Goal: Communication & Community: Answer question/provide support

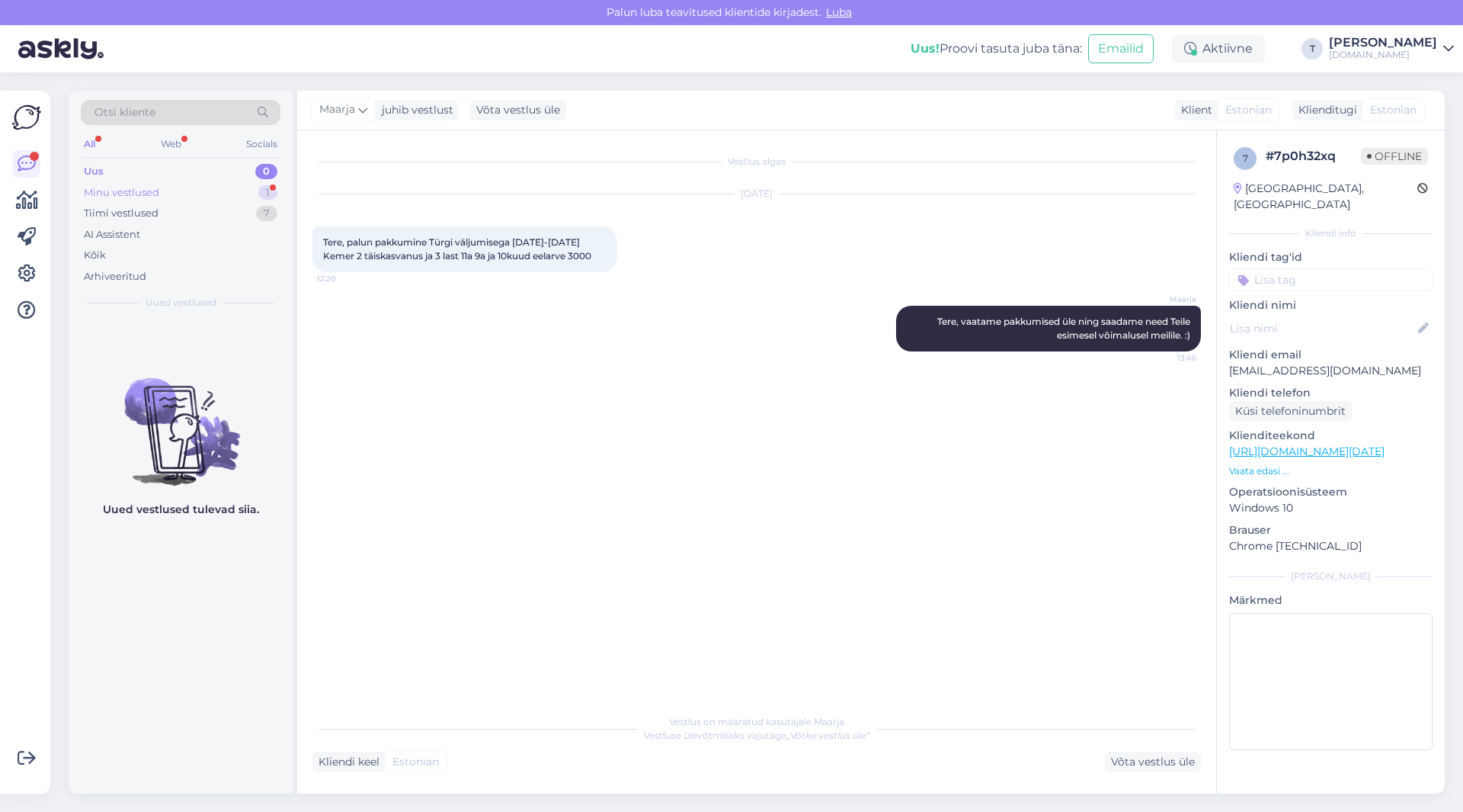
click at [199, 190] on div "Minu vestlused 1" at bounding box center [181, 192] width 199 height 21
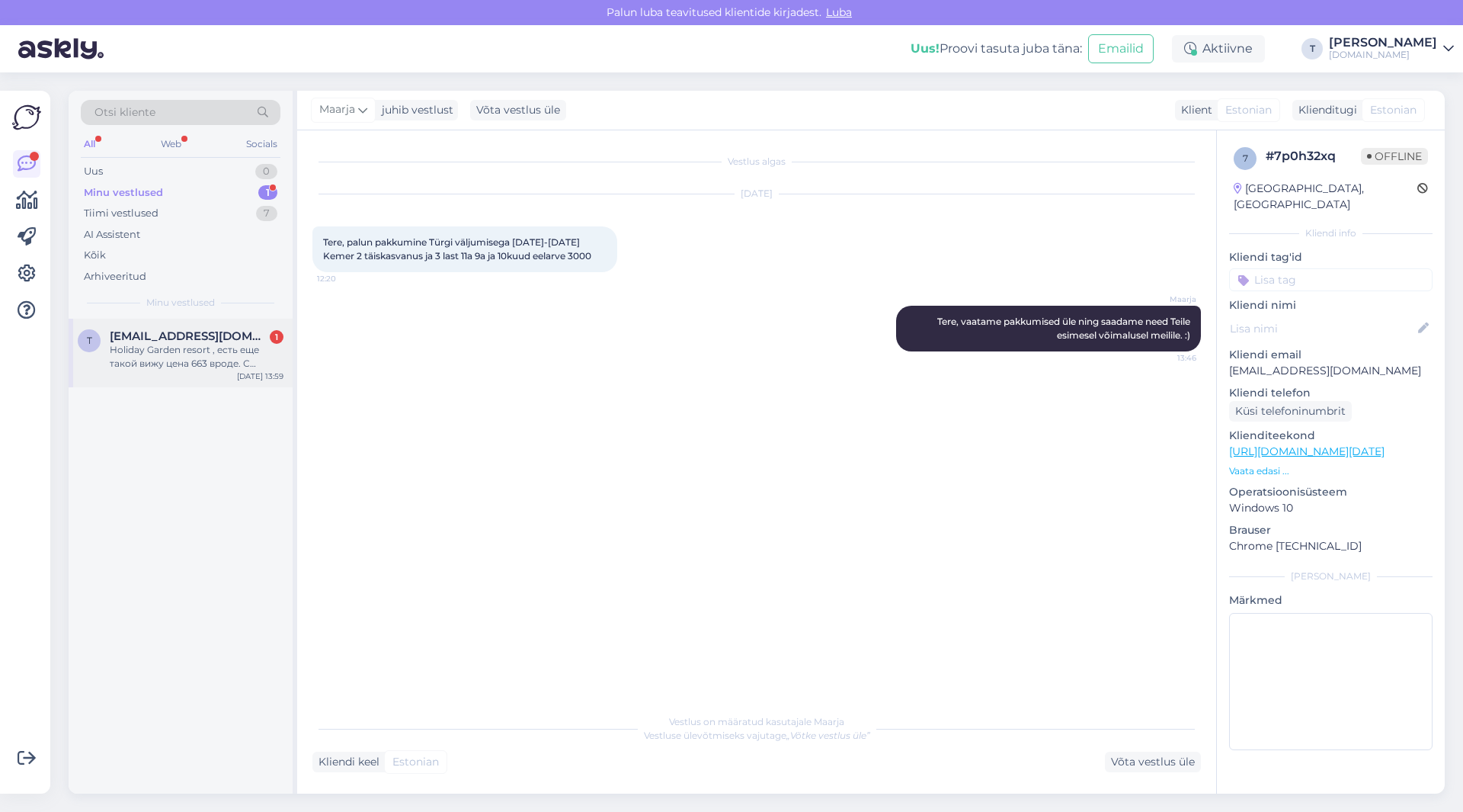
click at [212, 334] on span "[EMAIL_ADDRESS][DOMAIN_NAME]" at bounding box center [189, 336] width 158 height 14
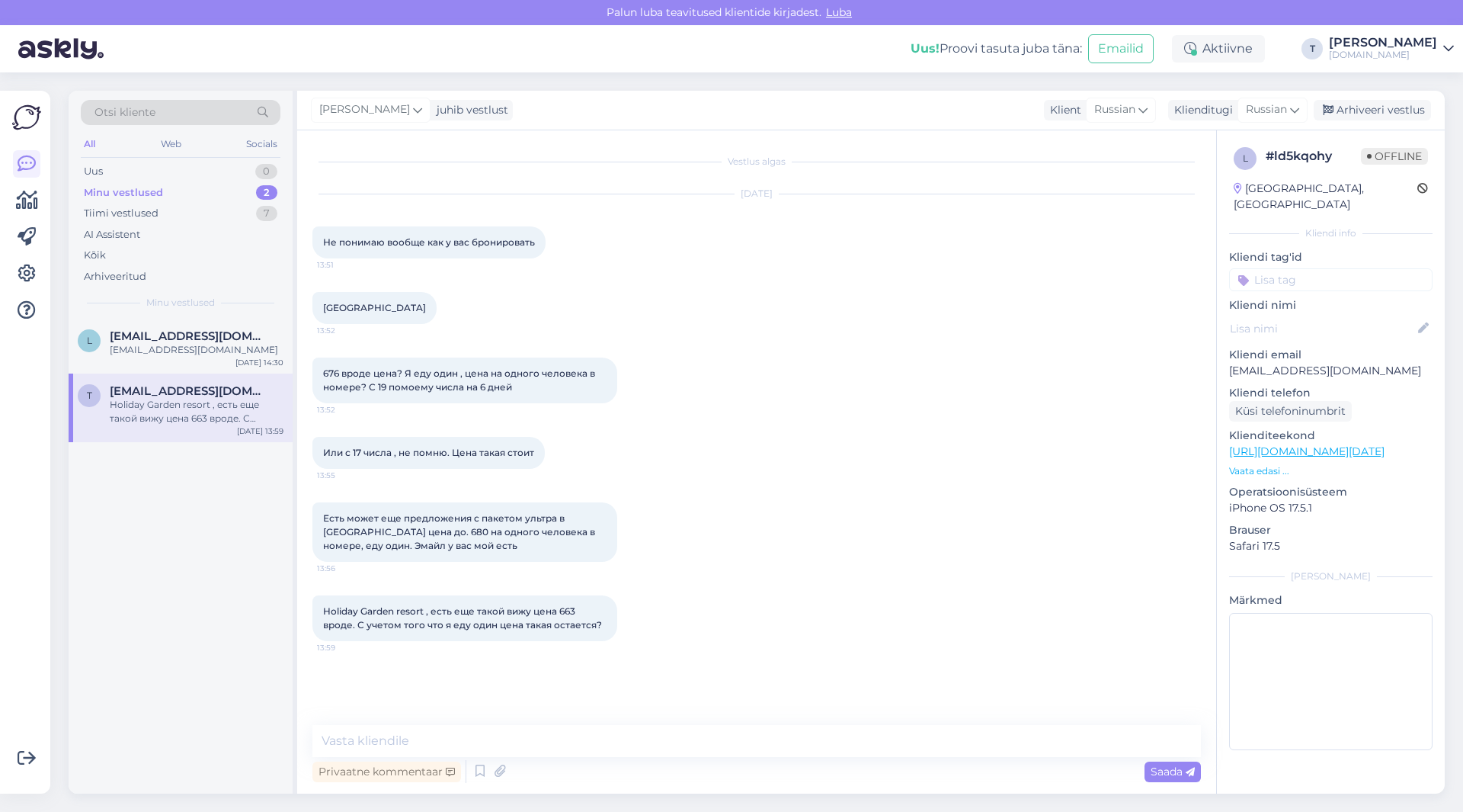
click at [139, 192] on div "Minu vestlused" at bounding box center [123, 193] width 79 height 16
click at [157, 346] on div "[EMAIL_ADDRESS][DOMAIN_NAME]" at bounding box center [196, 350] width 174 height 14
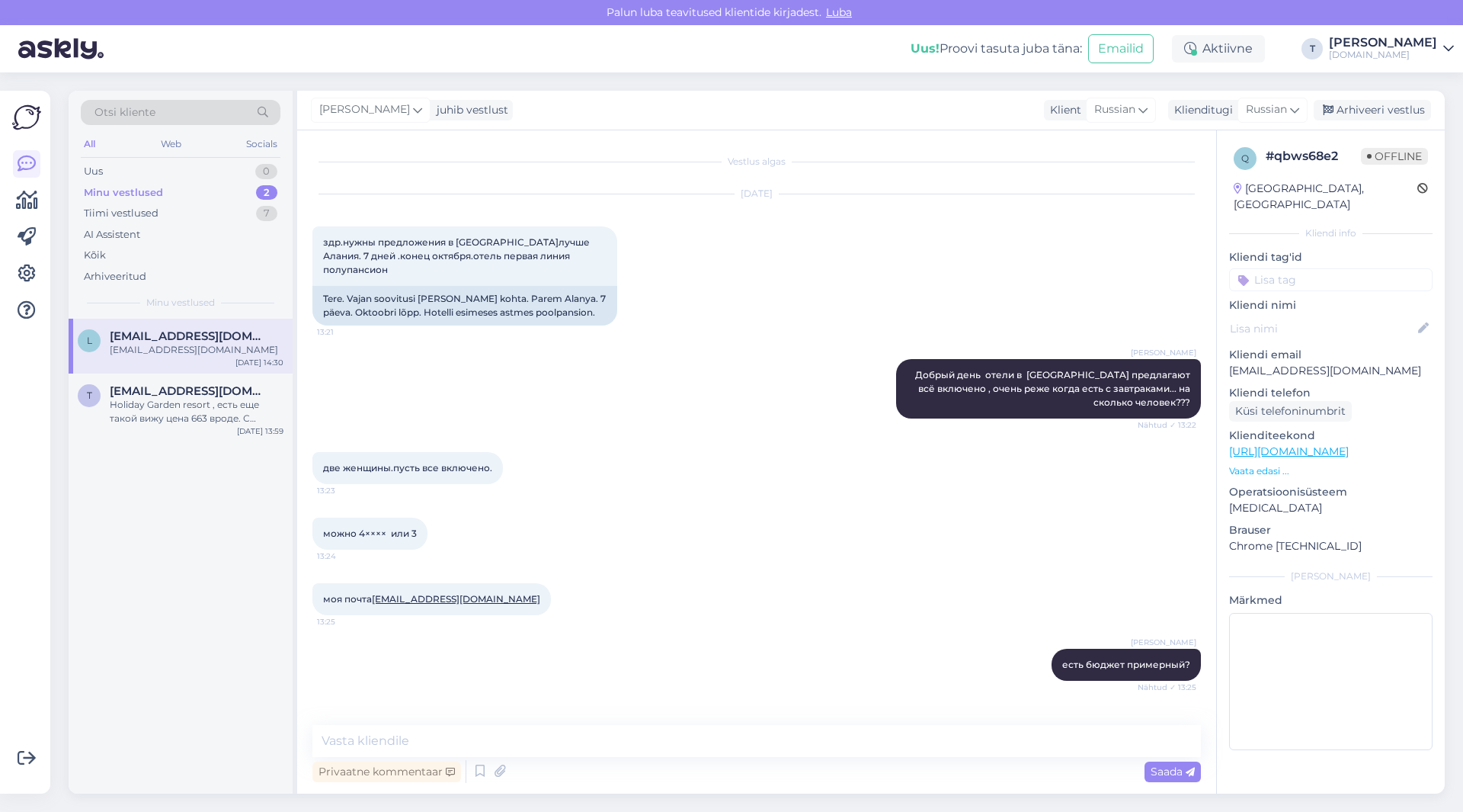
scroll to position [1007, 0]
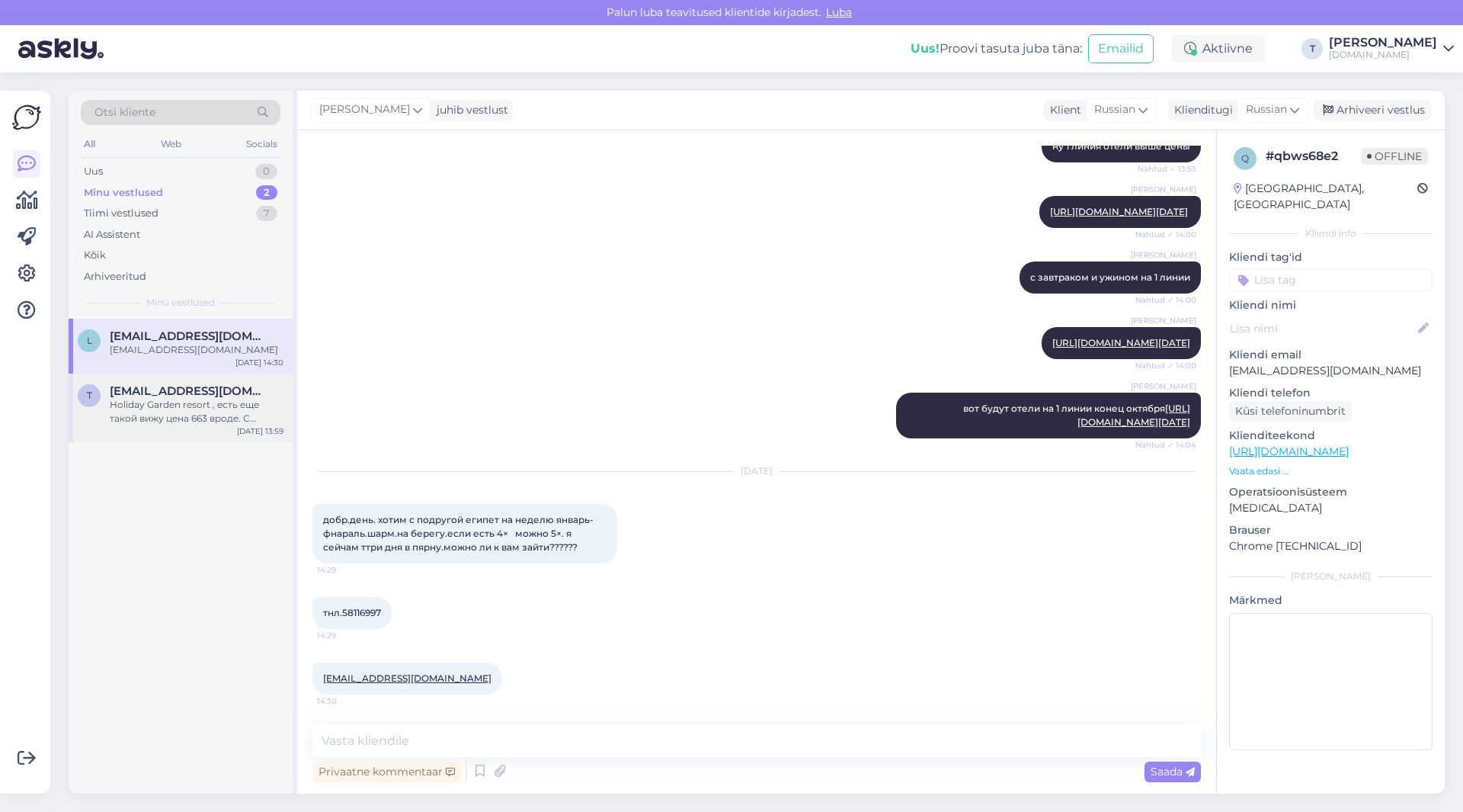
click at [155, 404] on div "Holiday Garden resort , есть еще такой вижу цена 663 вроде. С учетом того что я…" at bounding box center [196, 411] width 174 height 27
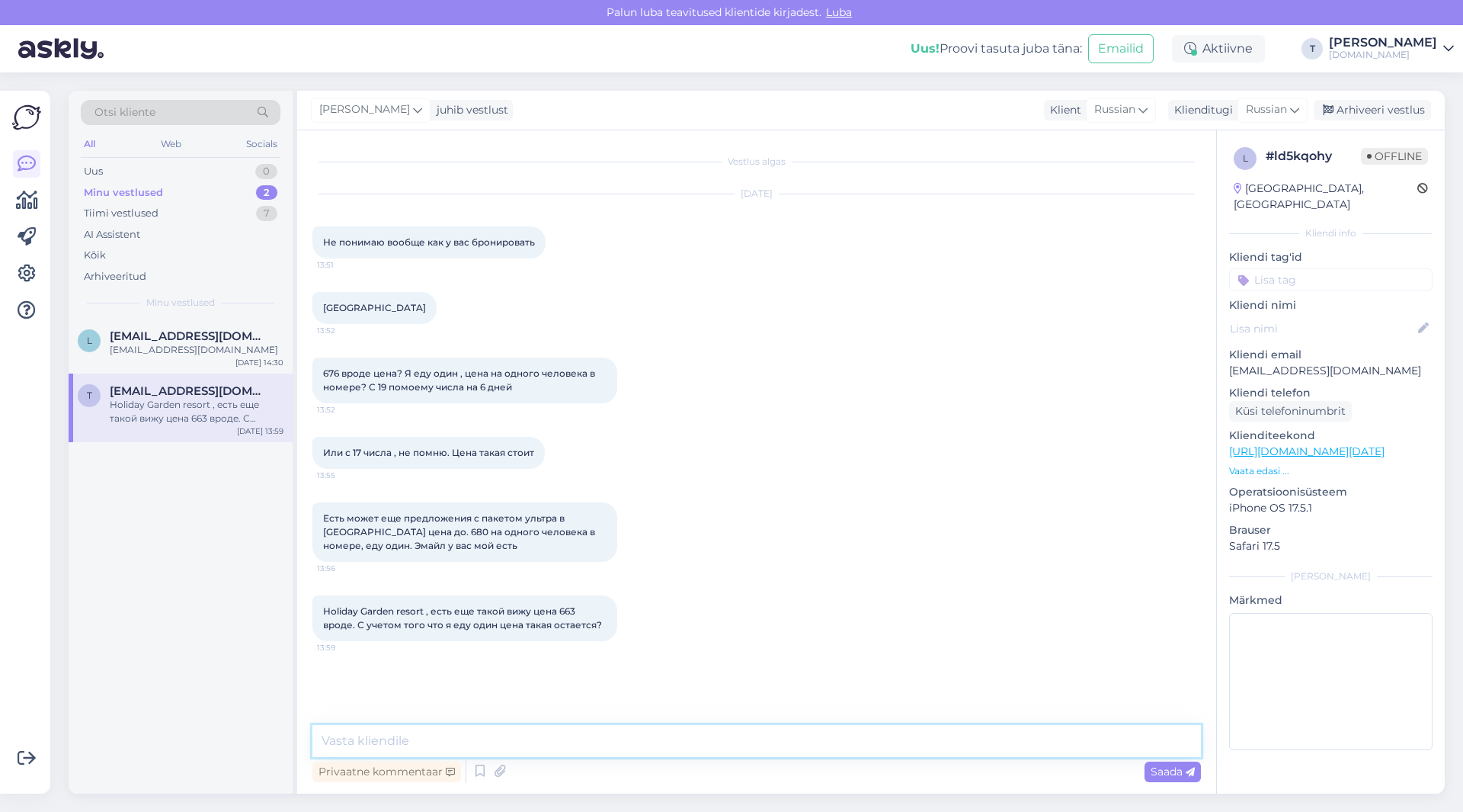
click at [485, 740] on textarea at bounding box center [756, 741] width 888 height 32
type textarea "L"
type textarea "Добрый день , цена на одного всегда выше в одноместном номере"
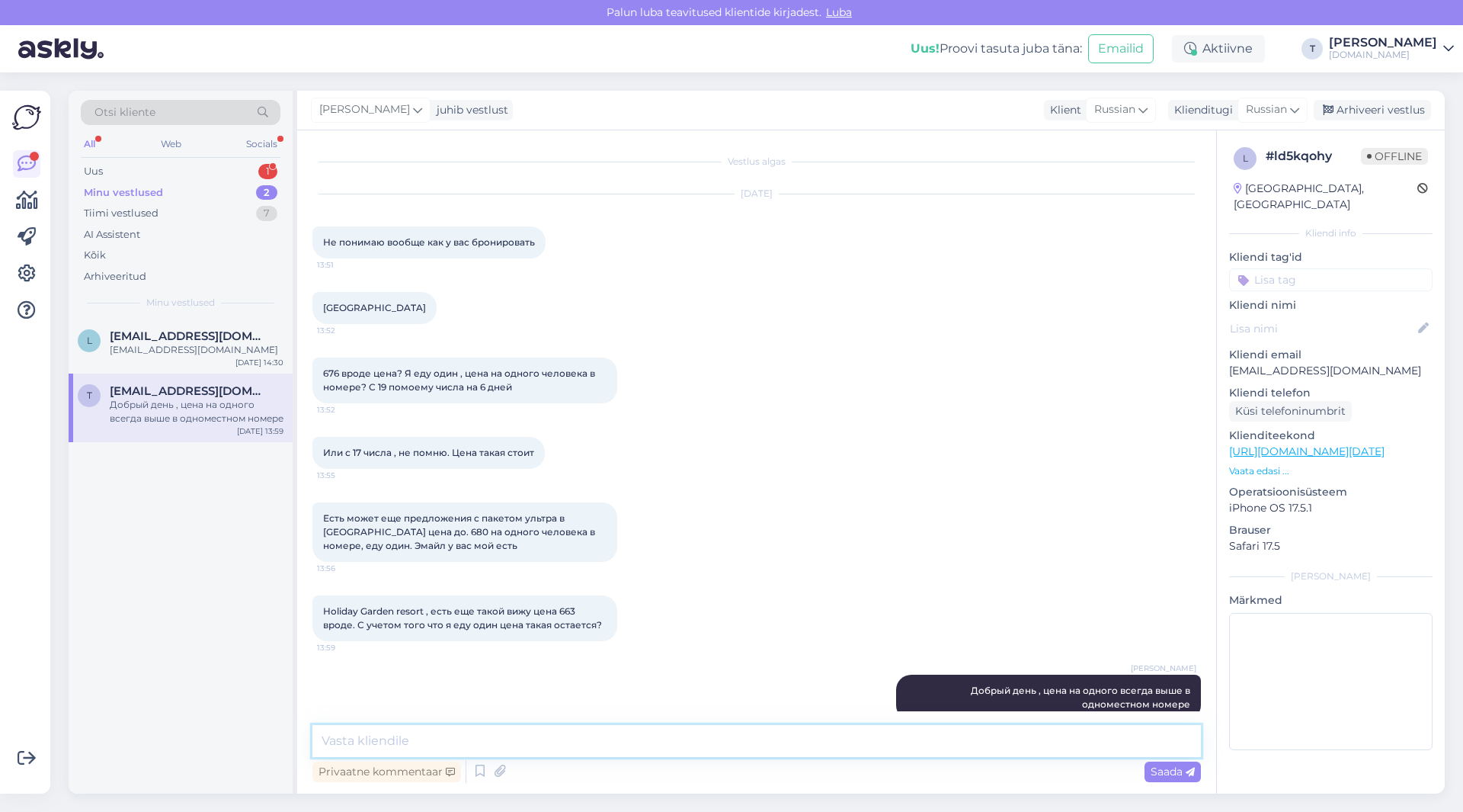
scroll to position [40, 0]
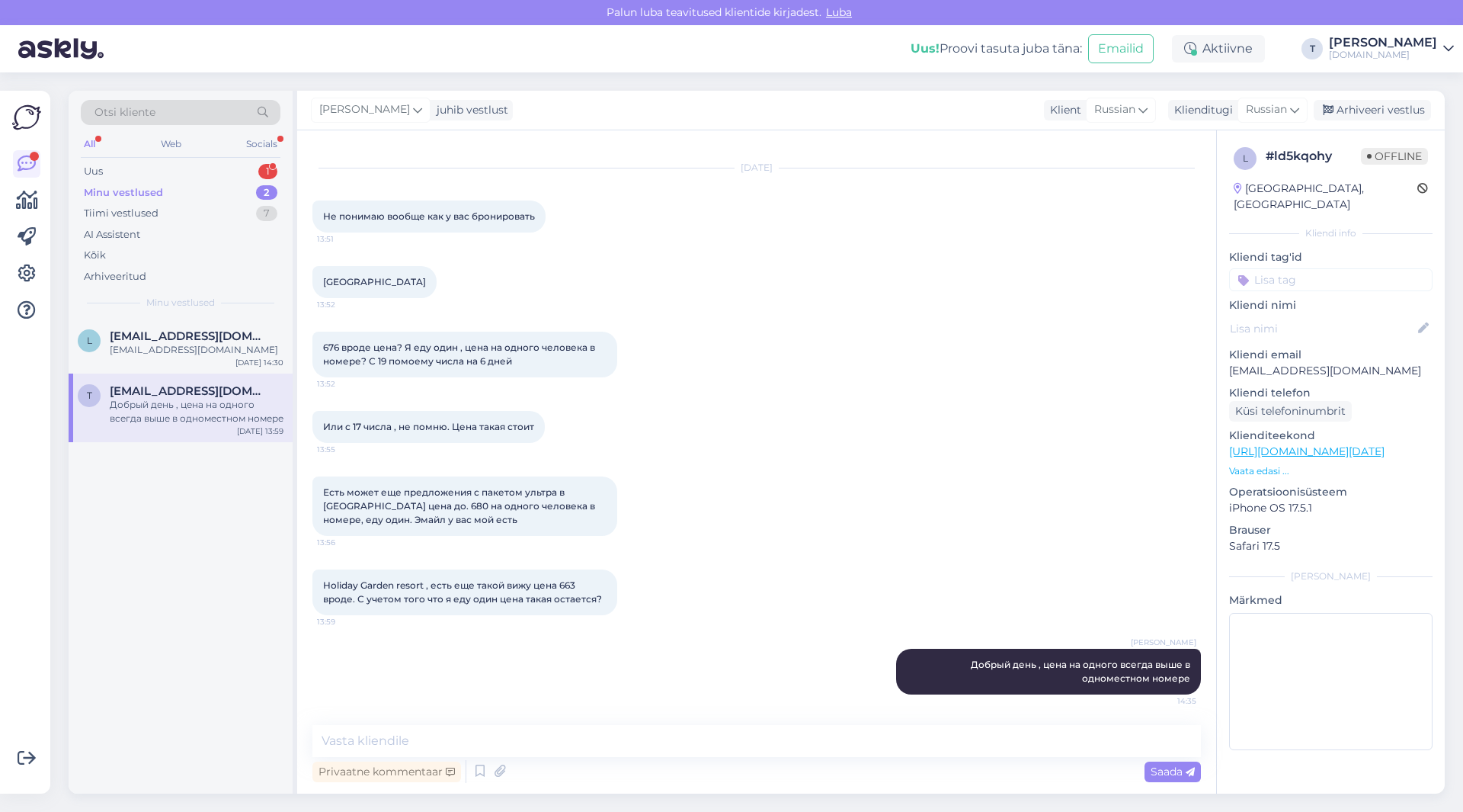
drag, startPoint x: 321, startPoint y: 263, endPoint x: 445, endPoint y: 266, distance: 124.0
click at [437, 266] on div "[GEOGRAPHIC_DATA]" at bounding box center [374, 281] width 124 height 32
copy span "[GEOGRAPHIC_DATA]"
click at [1266, 464] on p "Vaata edasi ..." at bounding box center [1331, 471] width 203 height 14
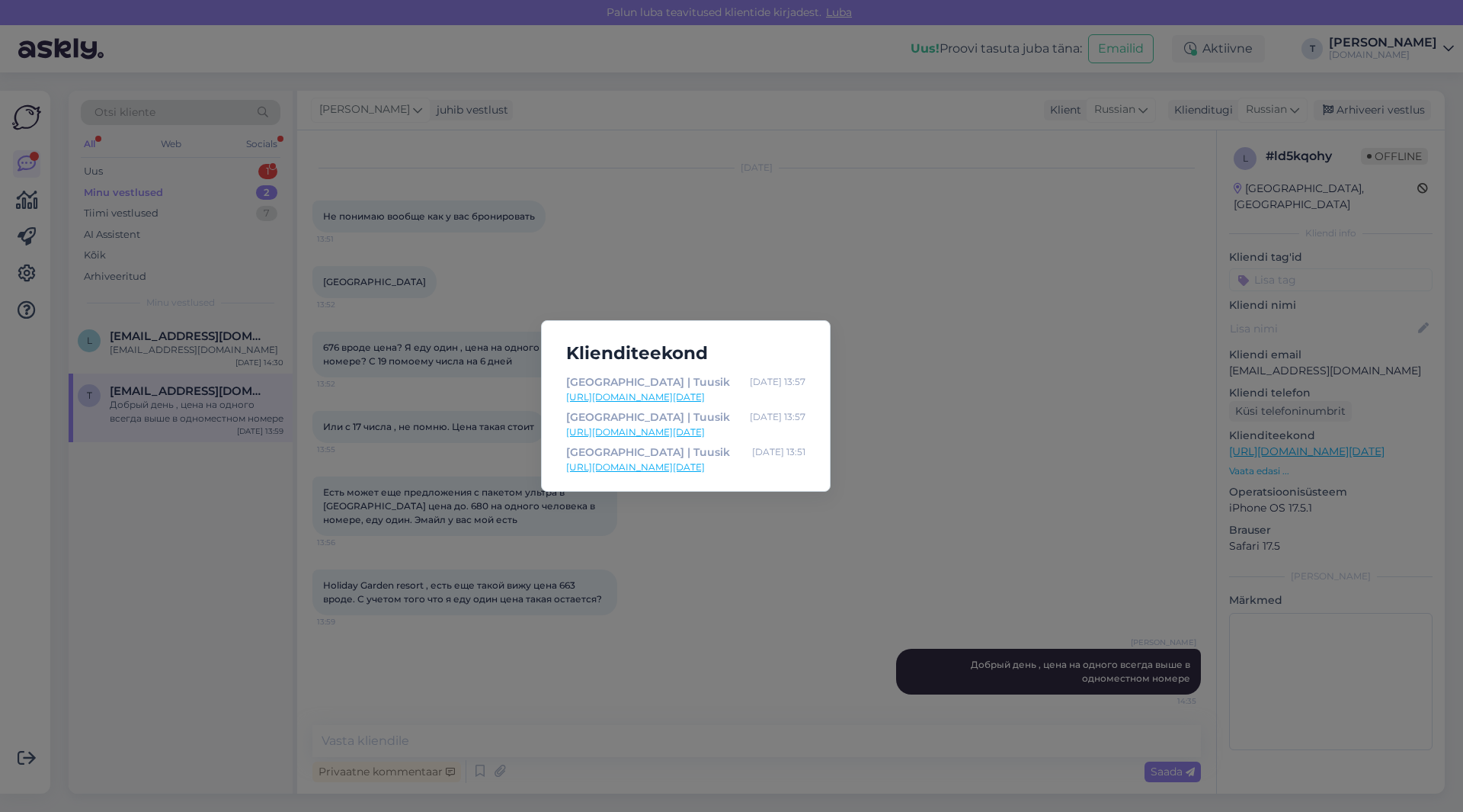
click at [677, 395] on link "[URL][DOMAIN_NAME][DATE]" at bounding box center [685, 397] width 239 height 14
click at [721, 518] on div "Klienditeekond [GEOGRAPHIC_DATA] | Tuusik [DATE] 13:57 [URL][DOMAIN_NAME][DATE]…" at bounding box center [731, 406] width 1463 height 812
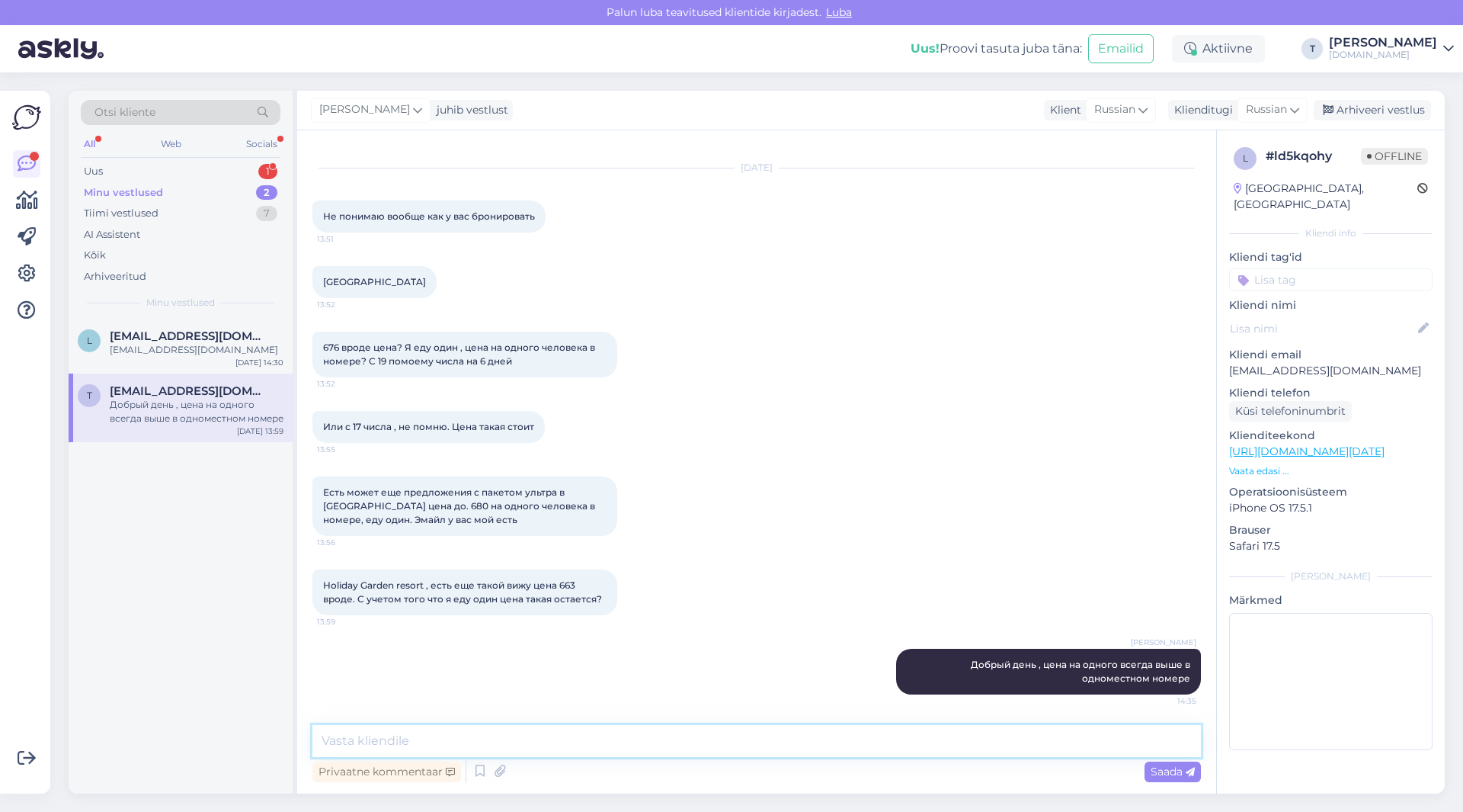
click at [743, 747] on textarea at bounding box center [756, 741] width 888 height 32
type textarea "956€ одноместный номер"
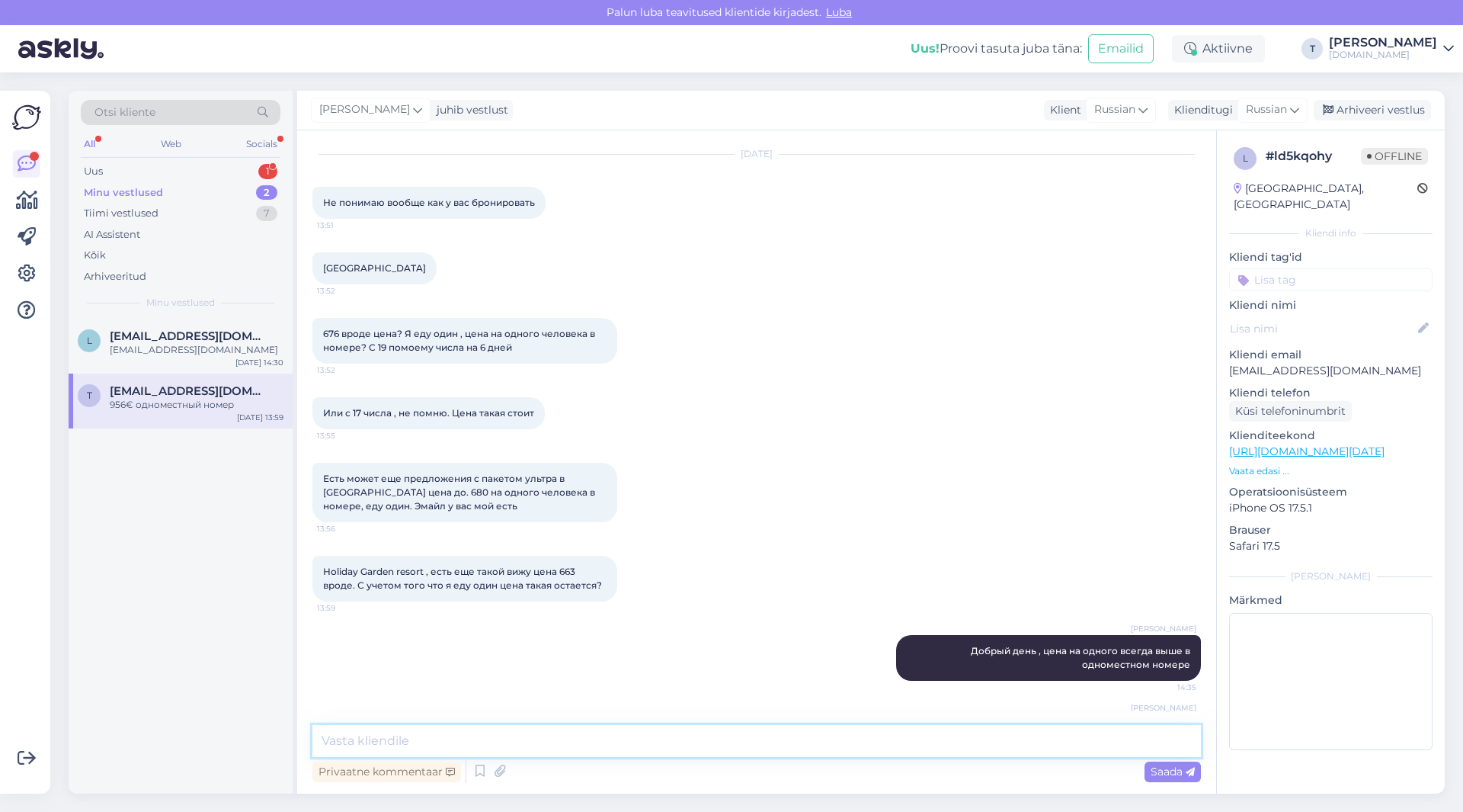
scroll to position [106, 0]
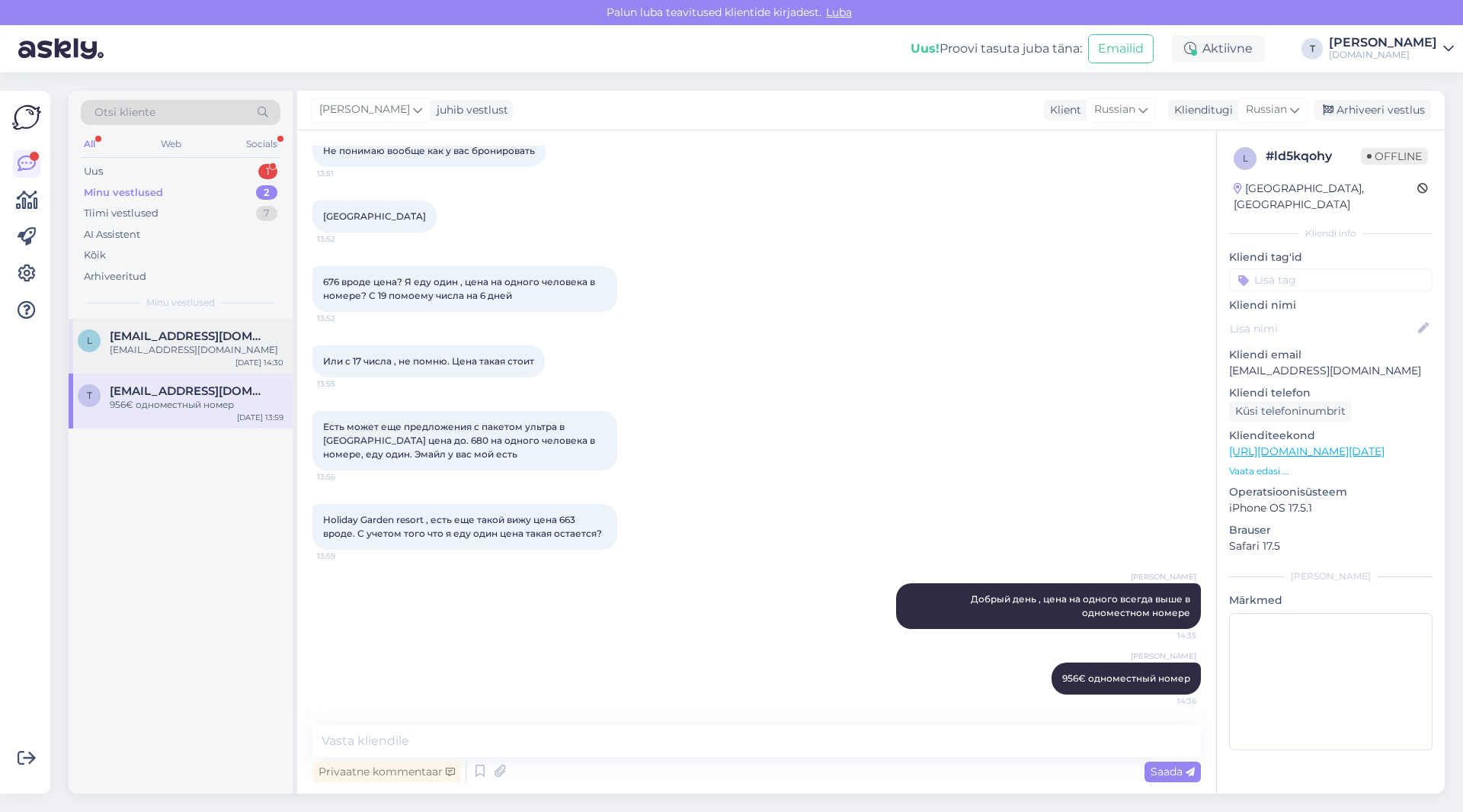
click at [184, 337] on span "[EMAIL_ADDRESS][DOMAIN_NAME]" at bounding box center [189, 336] width 158 height 14
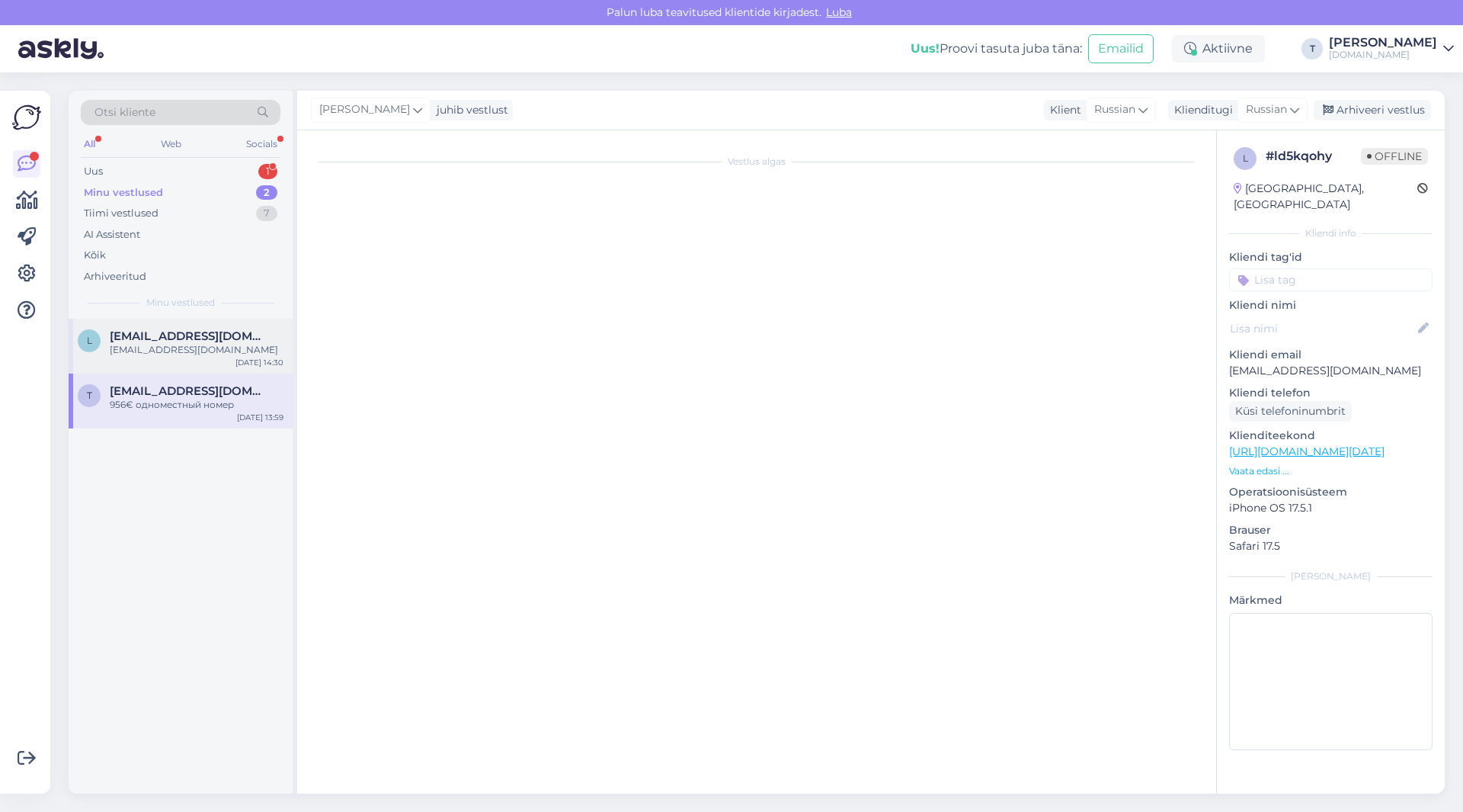
scroll to position [1007, 0]
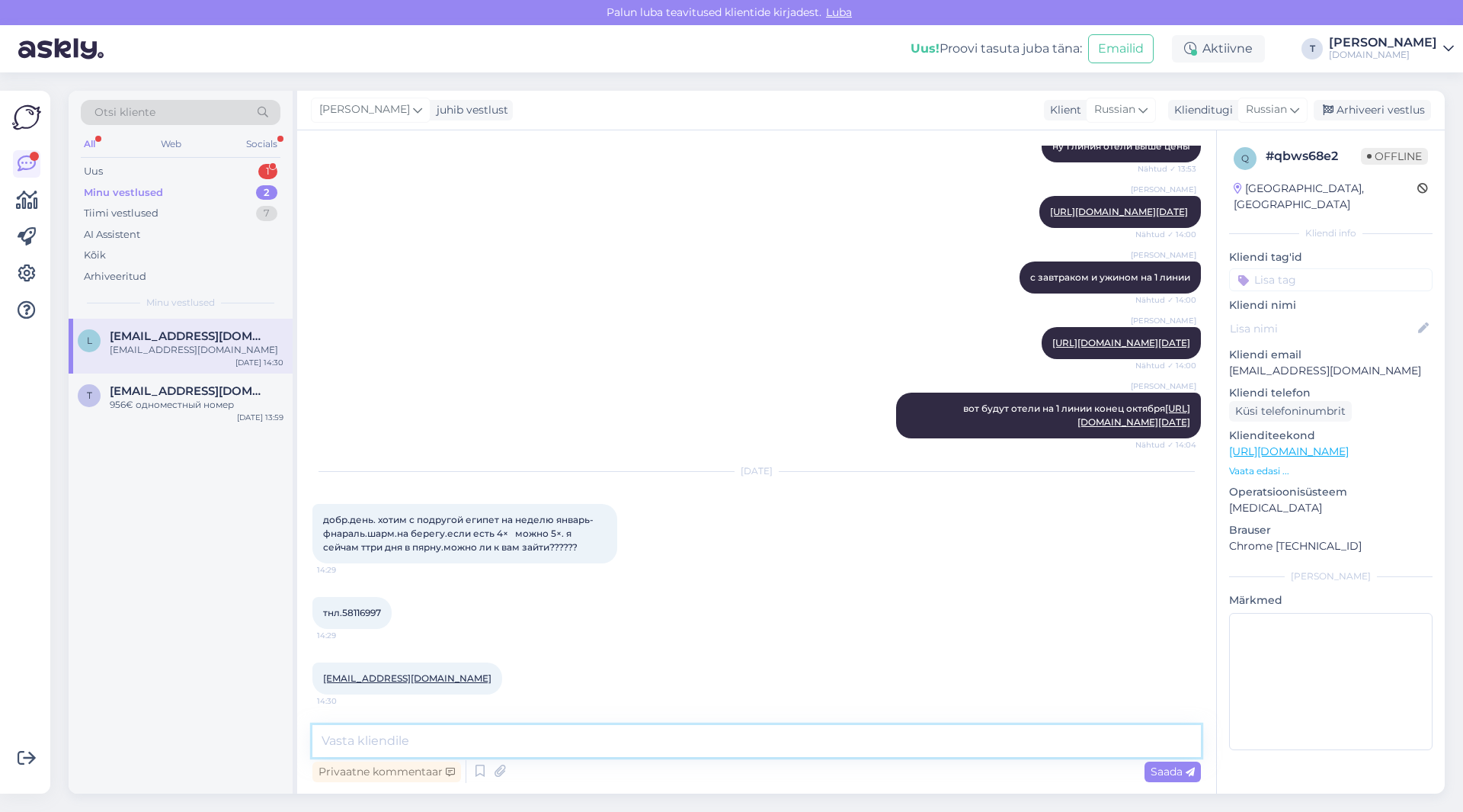
click at [517, 740] on textarea at bounding box center [756, 741] width 888 height 32
type textarea "Добрый день , можете зайти , но все предложения высылаем на почту"
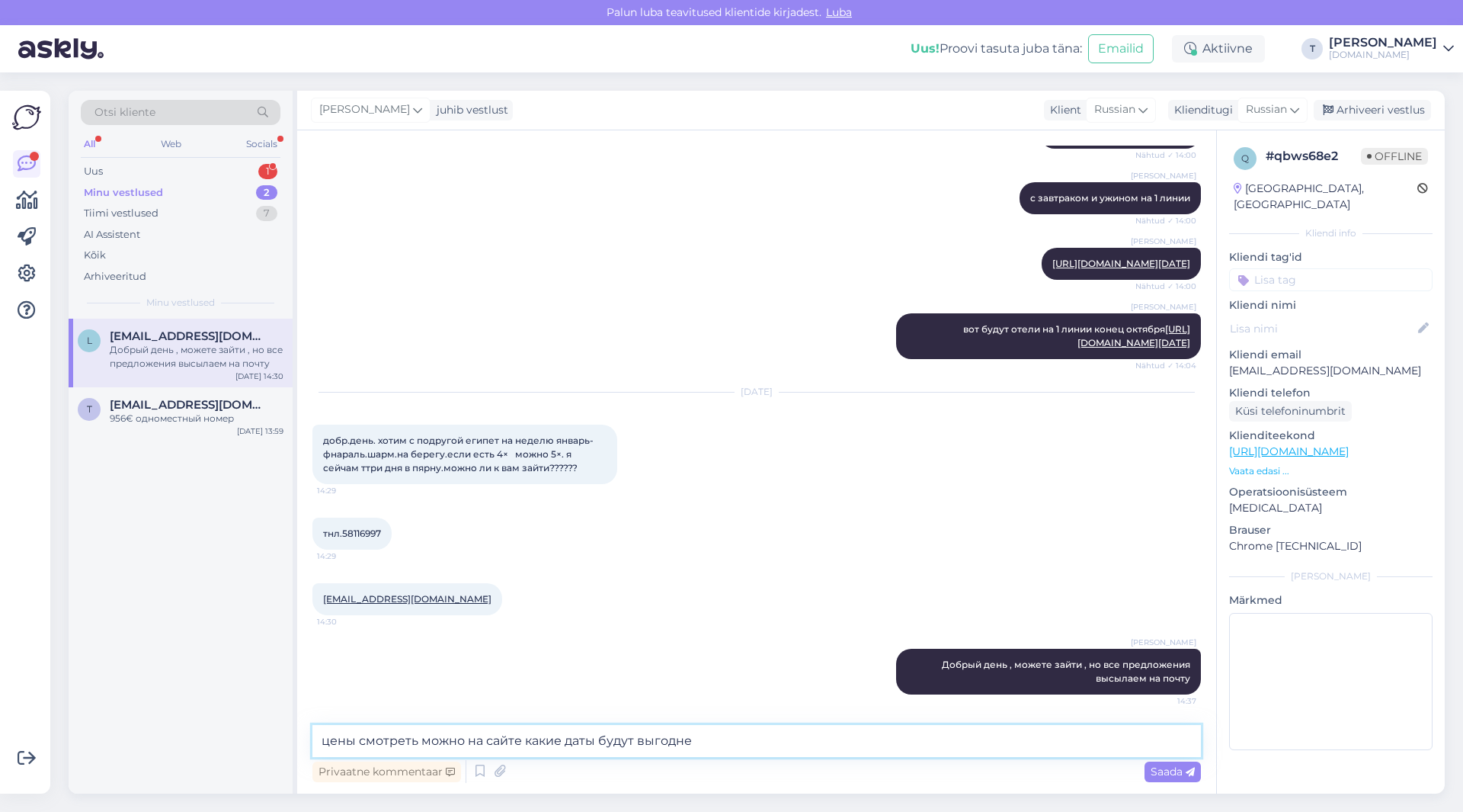
type textarea "цены смотреть можно на сайте какие даты будут выгоднее"
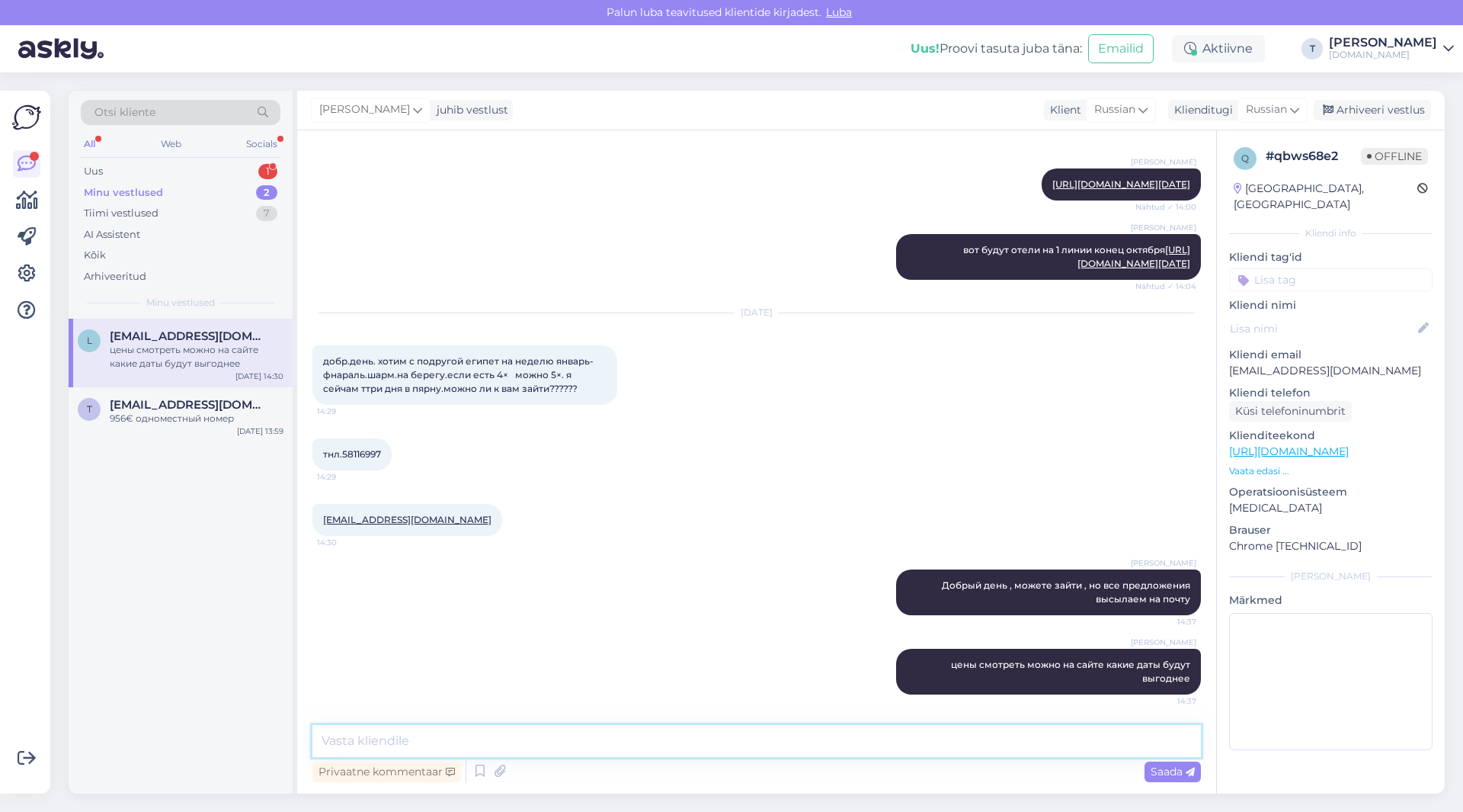
scroll to position [1166, 0]
click at [1263, 464] on p "Vaata edasi ..." at bounding box center [1331, 471] width 203 height 14
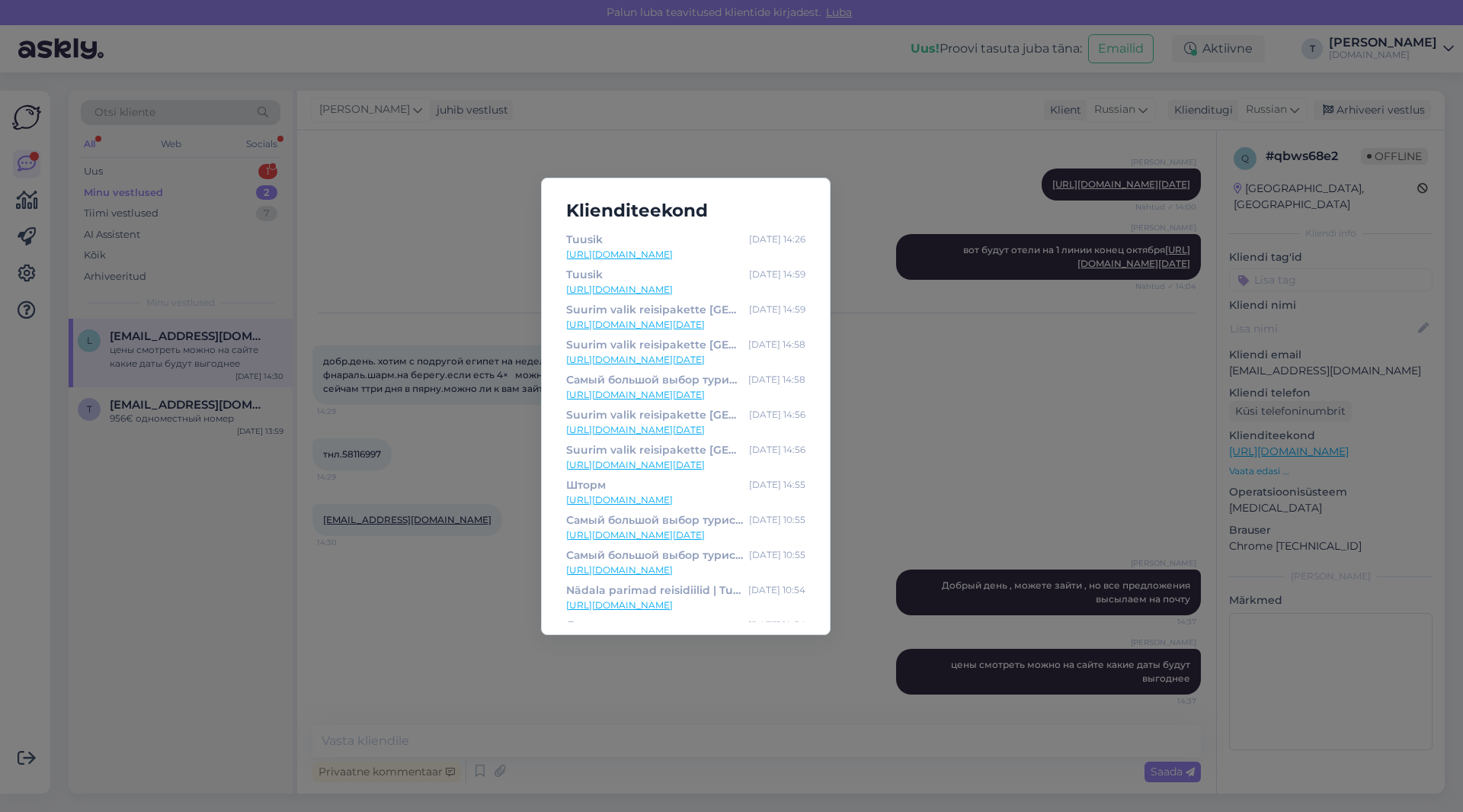
click at [507, 577] on div "Klienditeekond Tuusik [DATE] 14:26 [URL][DOMAIN_NAME] [PERSON_NAME] [DATE] 14:5…" at bounding box center [731, 406] width 1463 height 812
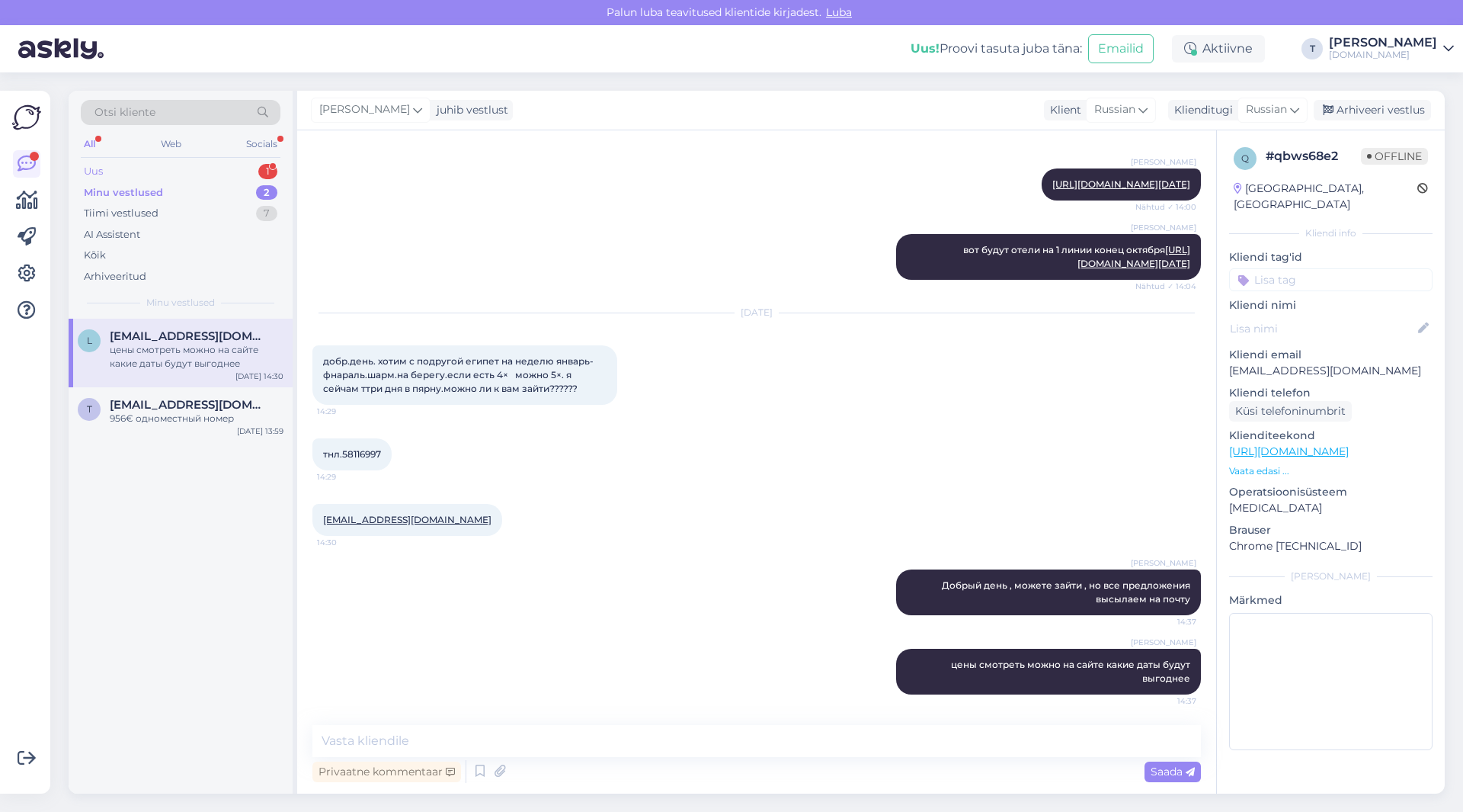
click at [211, 164] on div "Uus 1" at bounding box center [181, 172] width 199 height 21
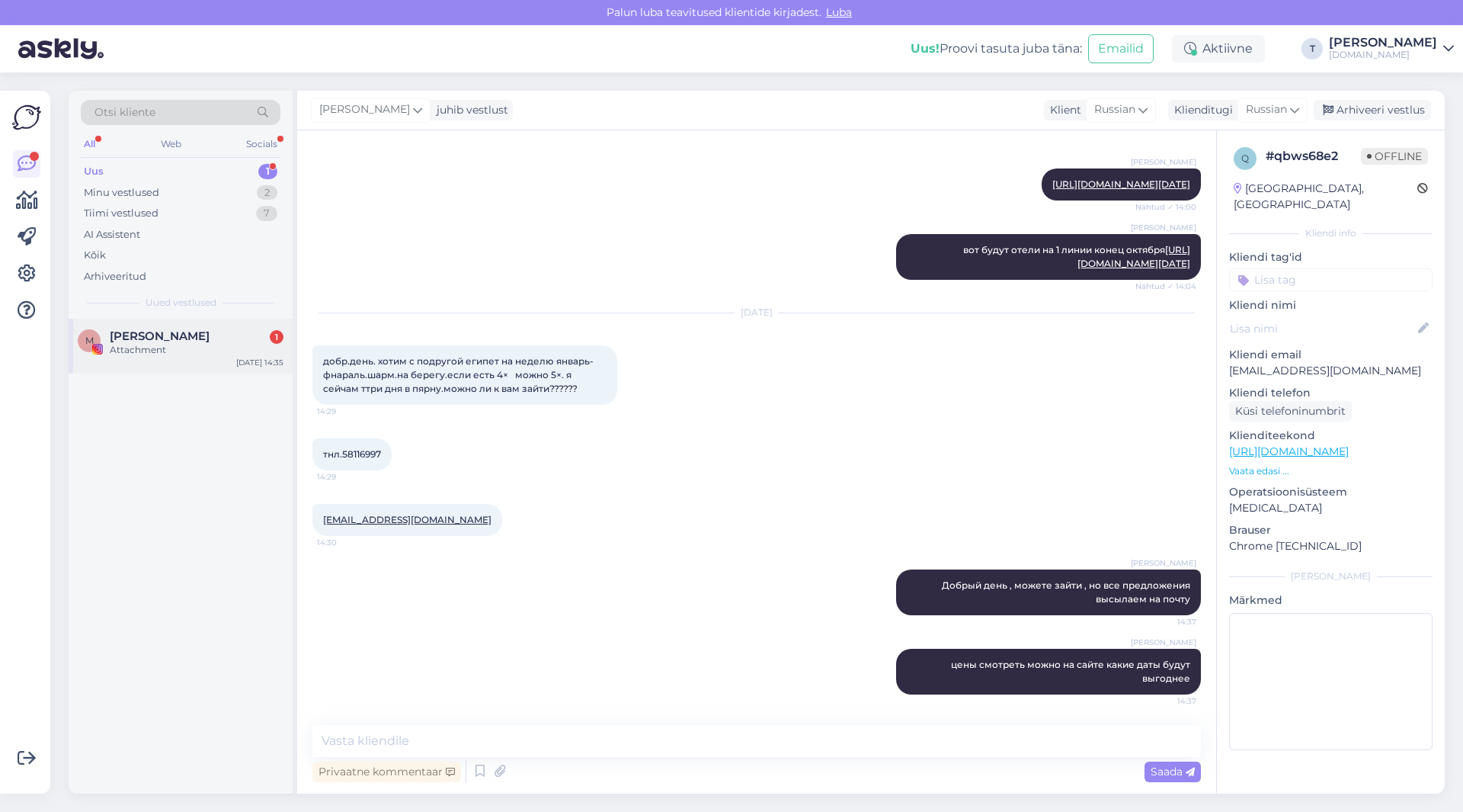
click at [138, 350] on div "Attachment" at bounding box center [196, 350] width 174 height 14
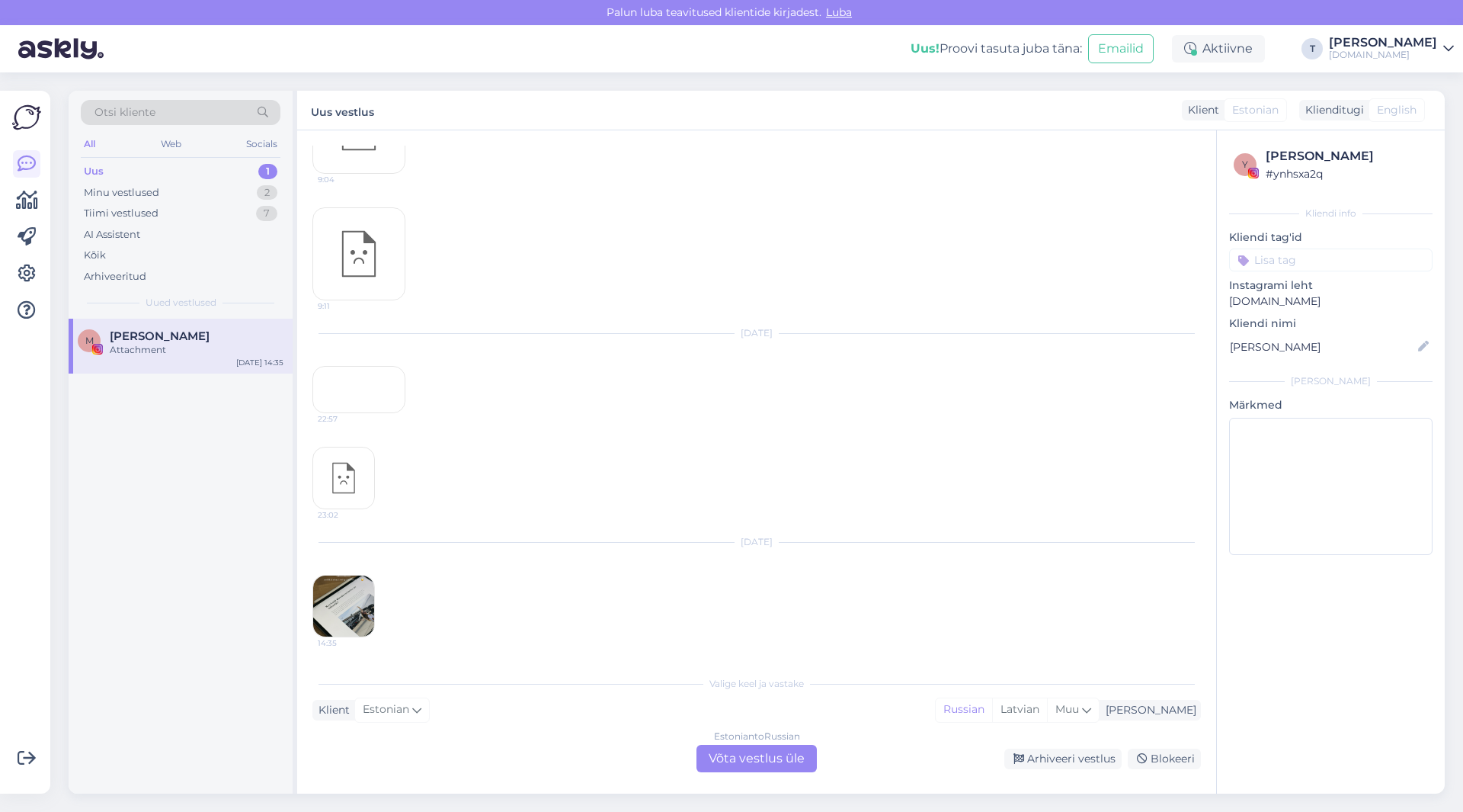
scroll to position [3141, 0]
click at [347, 603] on img at bounding box center [344, 606] width 61 height 61
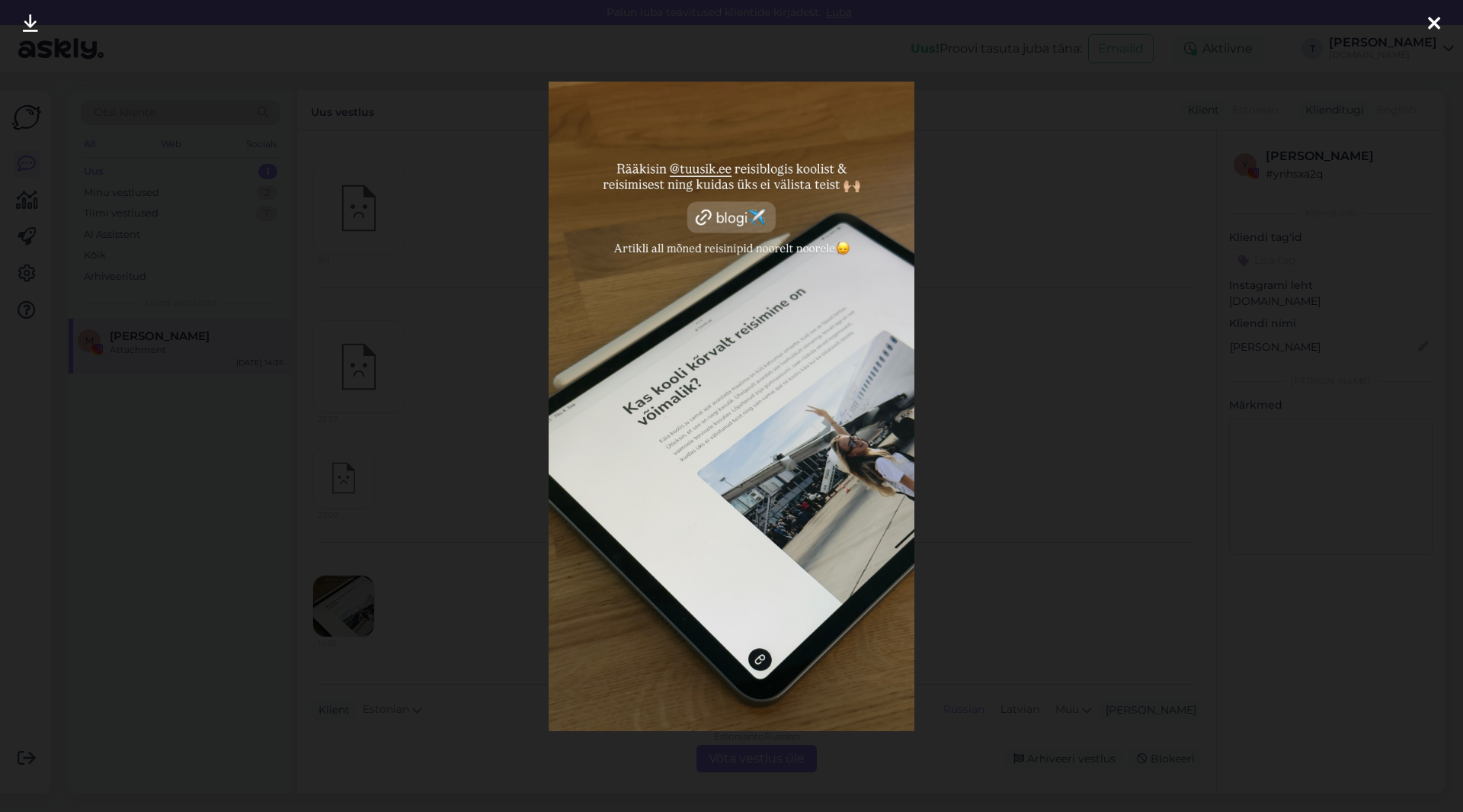
click at [698, 168] on img at bounding box center [732, 406] width 366 height 649
click at [1433, 19] on icon at bounding box center [1435, 24] width 12 height 20
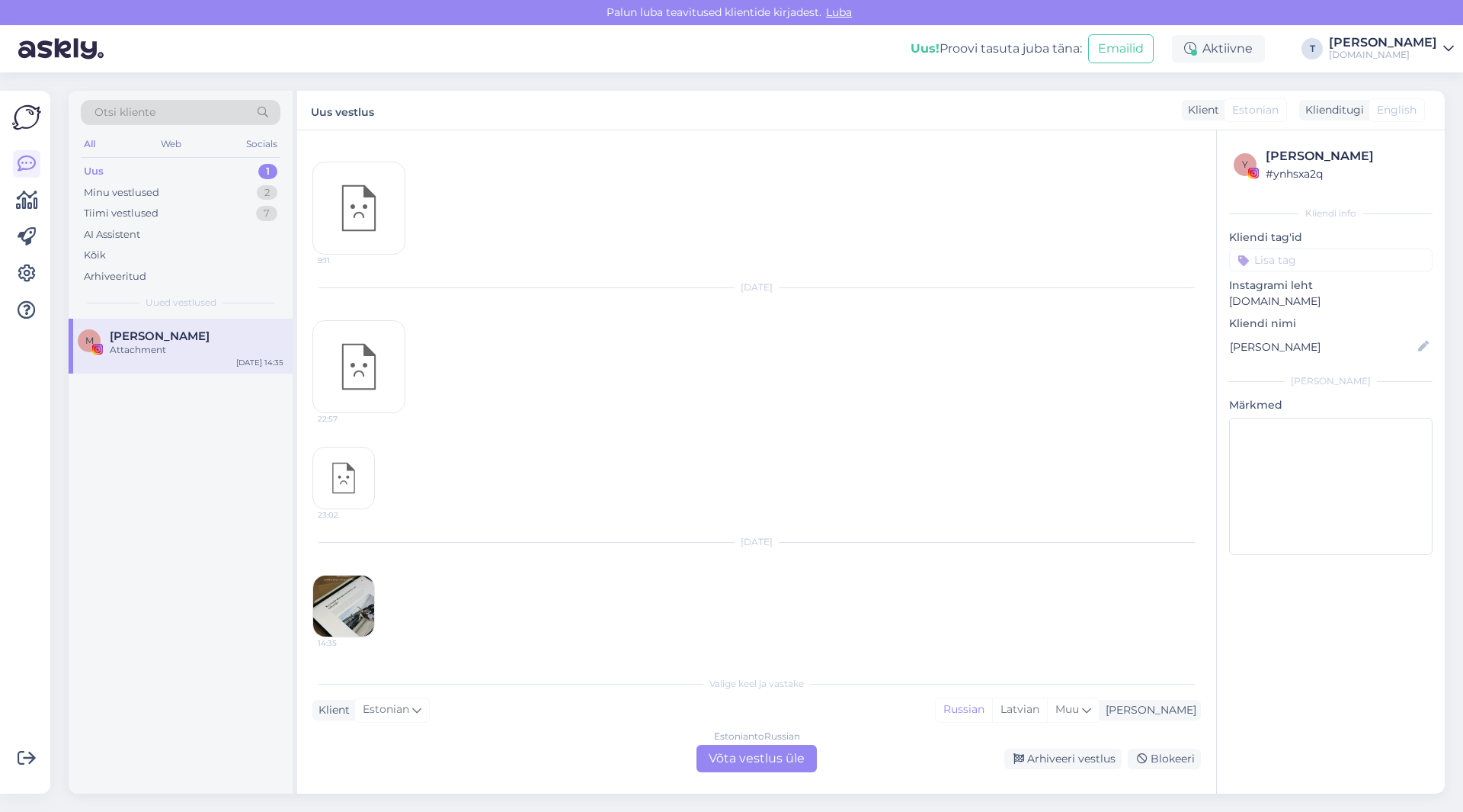
click at [353, 473] on img at bounding box center [344, 478] width 61 height 61
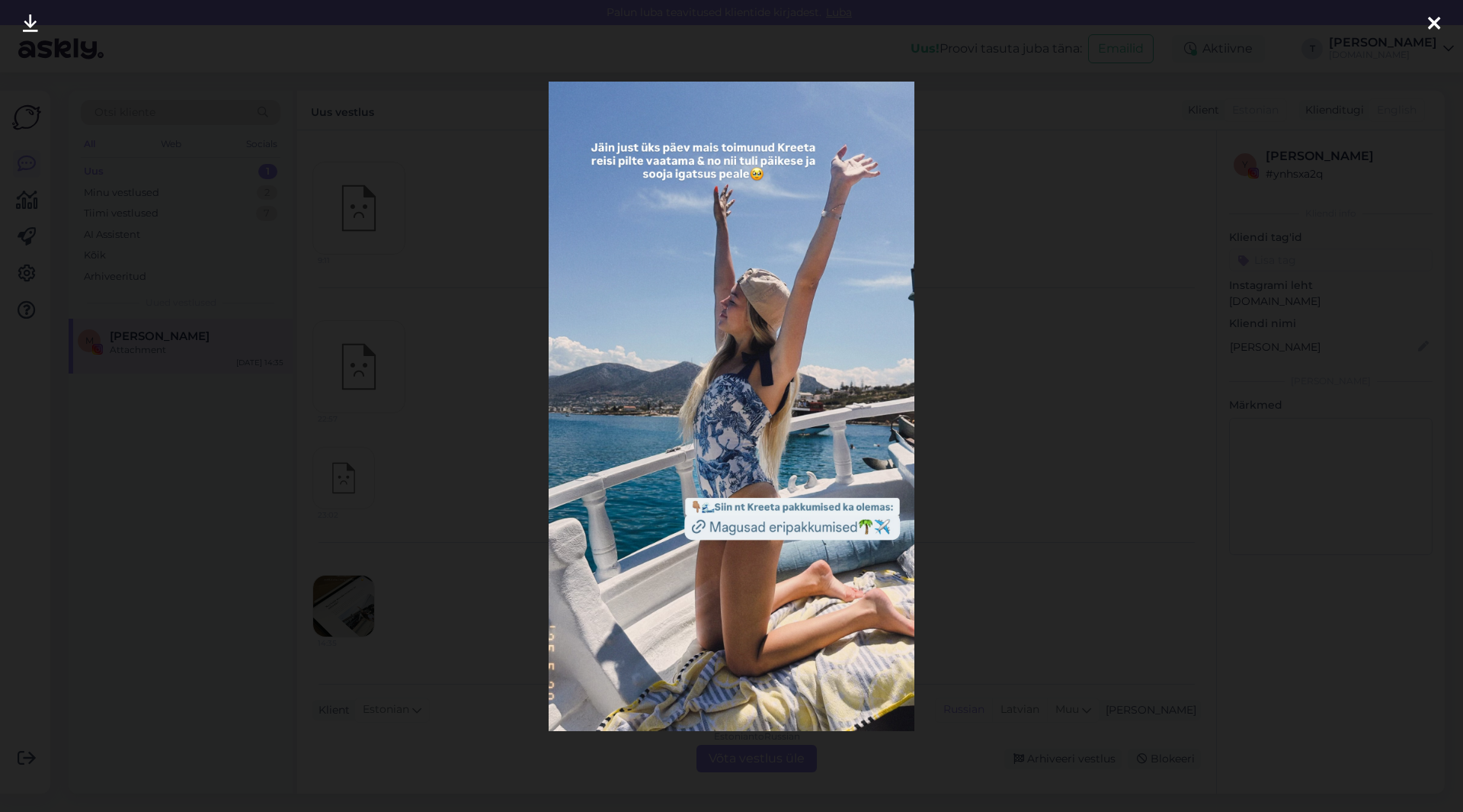
click at [1430, 22] on icon at bounding box center [1435, 24] width 12 height 20
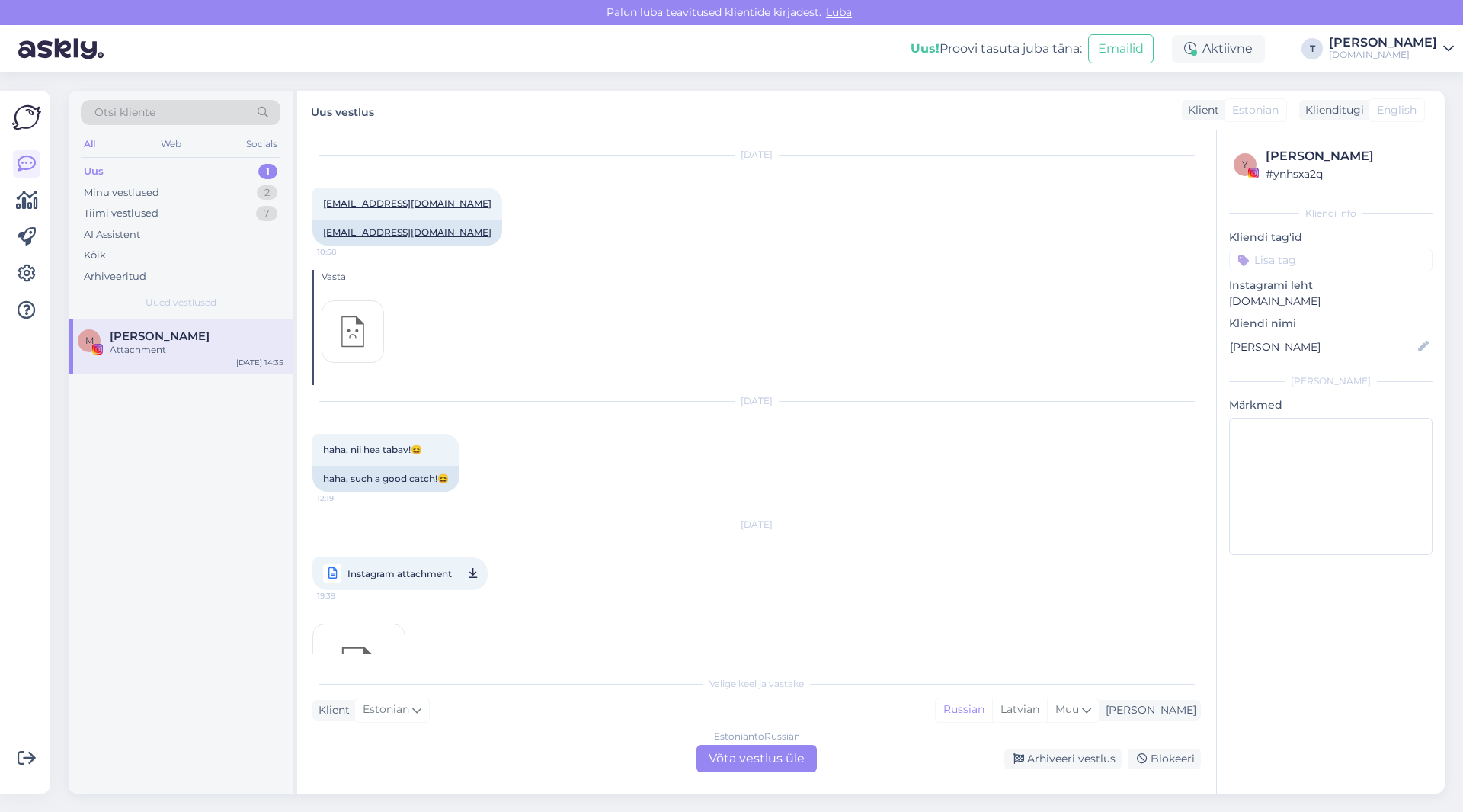
scroll to position [931, 0]
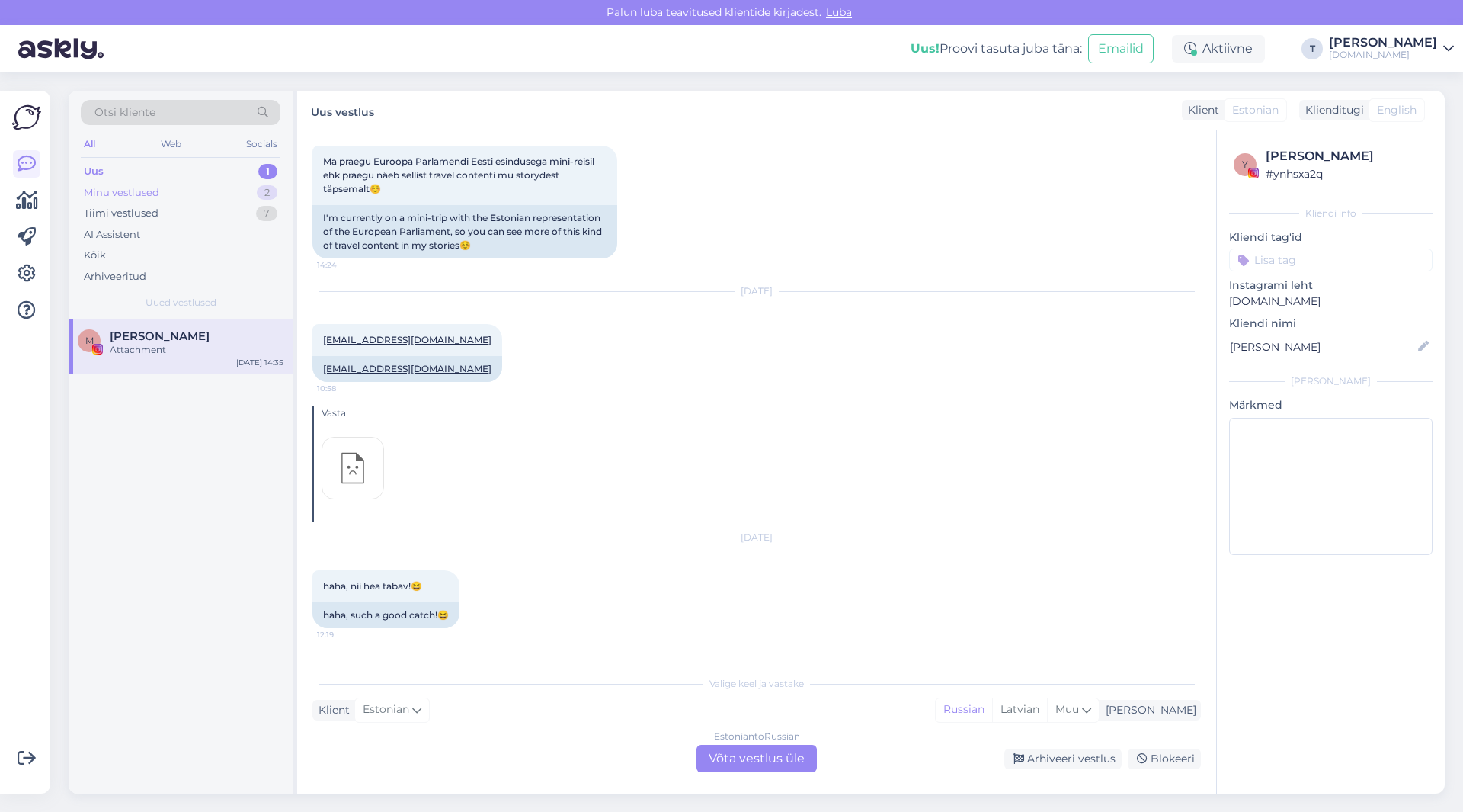
click at [144, 194] on div "Minu vestlused" at bounding box center [121, 193] width 75 height 16
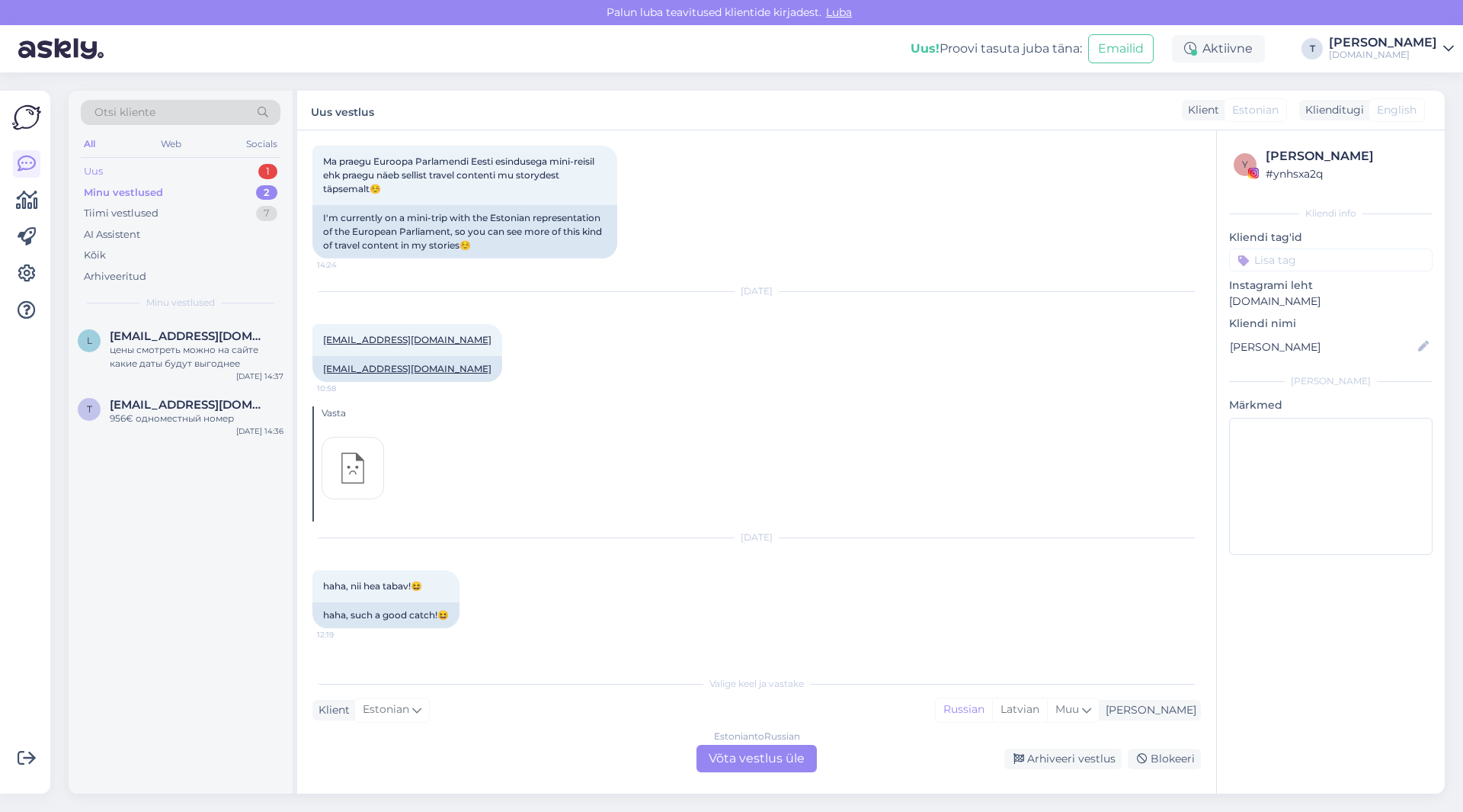
click at [149, 171] on div "Uus 1" at bounding box center [181, 172] width 199 height 21
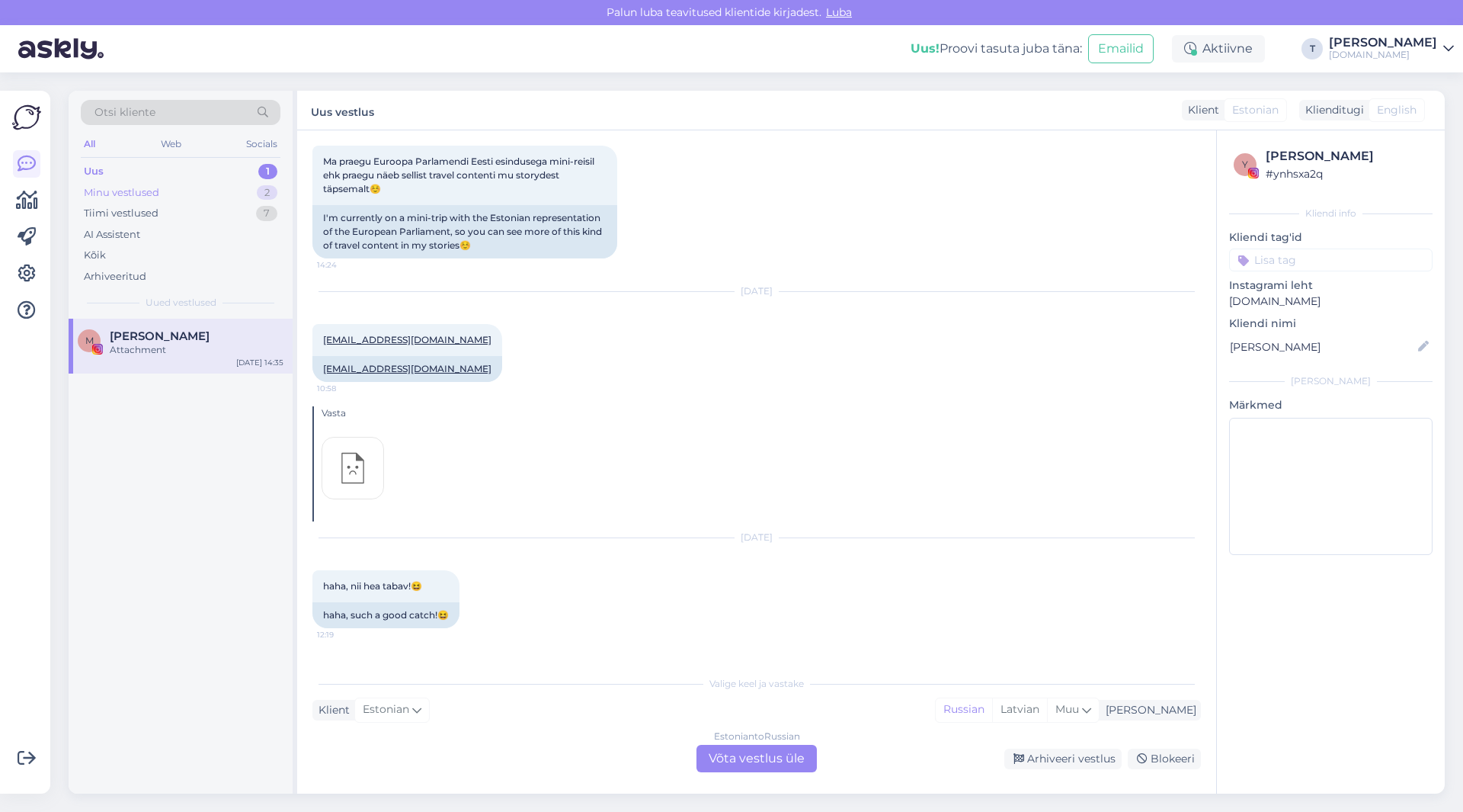
click at [146, 197] on div "Minu vestlused" at bounding box center [121, 193] width 75 height 16
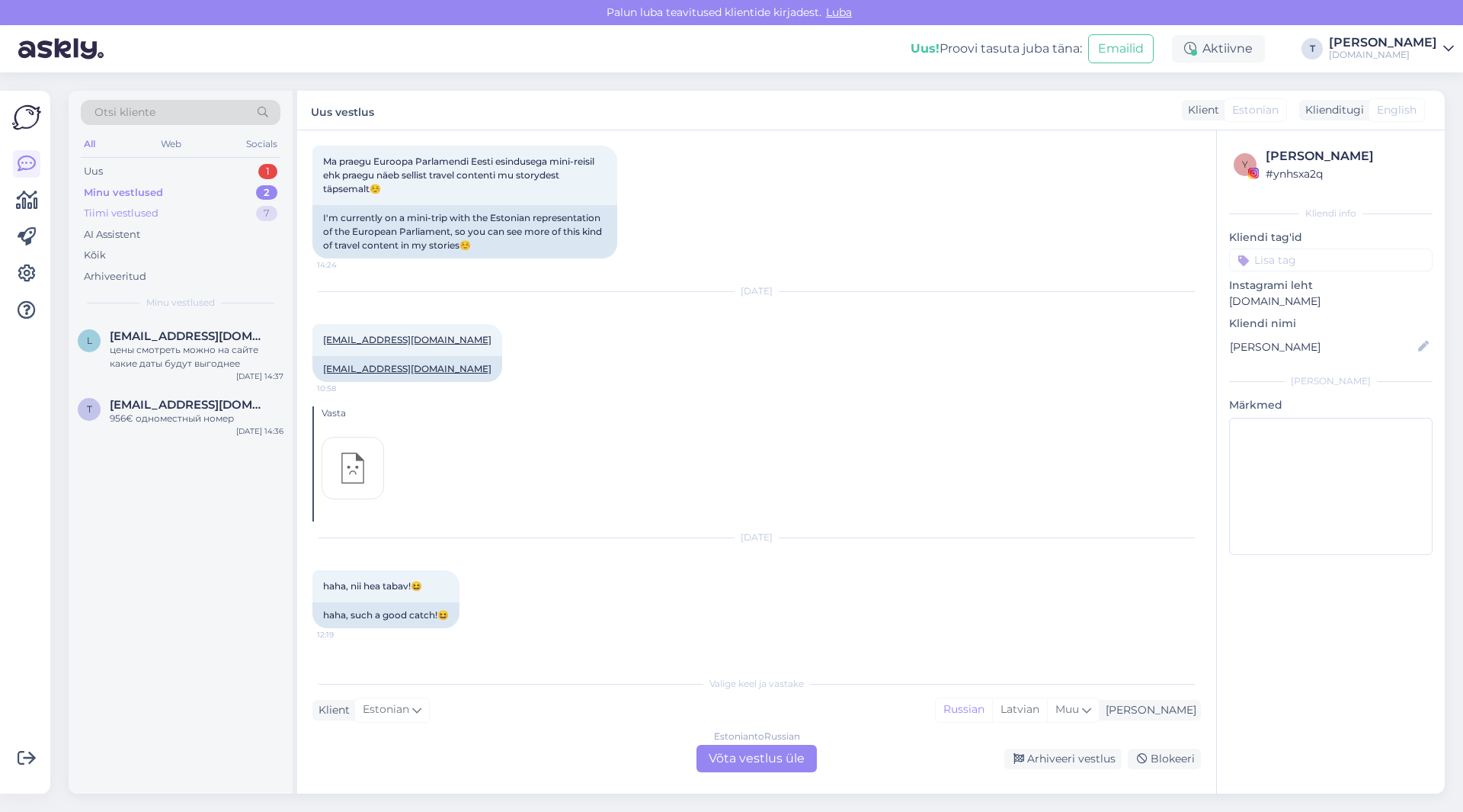
click at [150, 211] on div "Tiimi vestlused" at bounding box center [121, 214] width 74 height 16
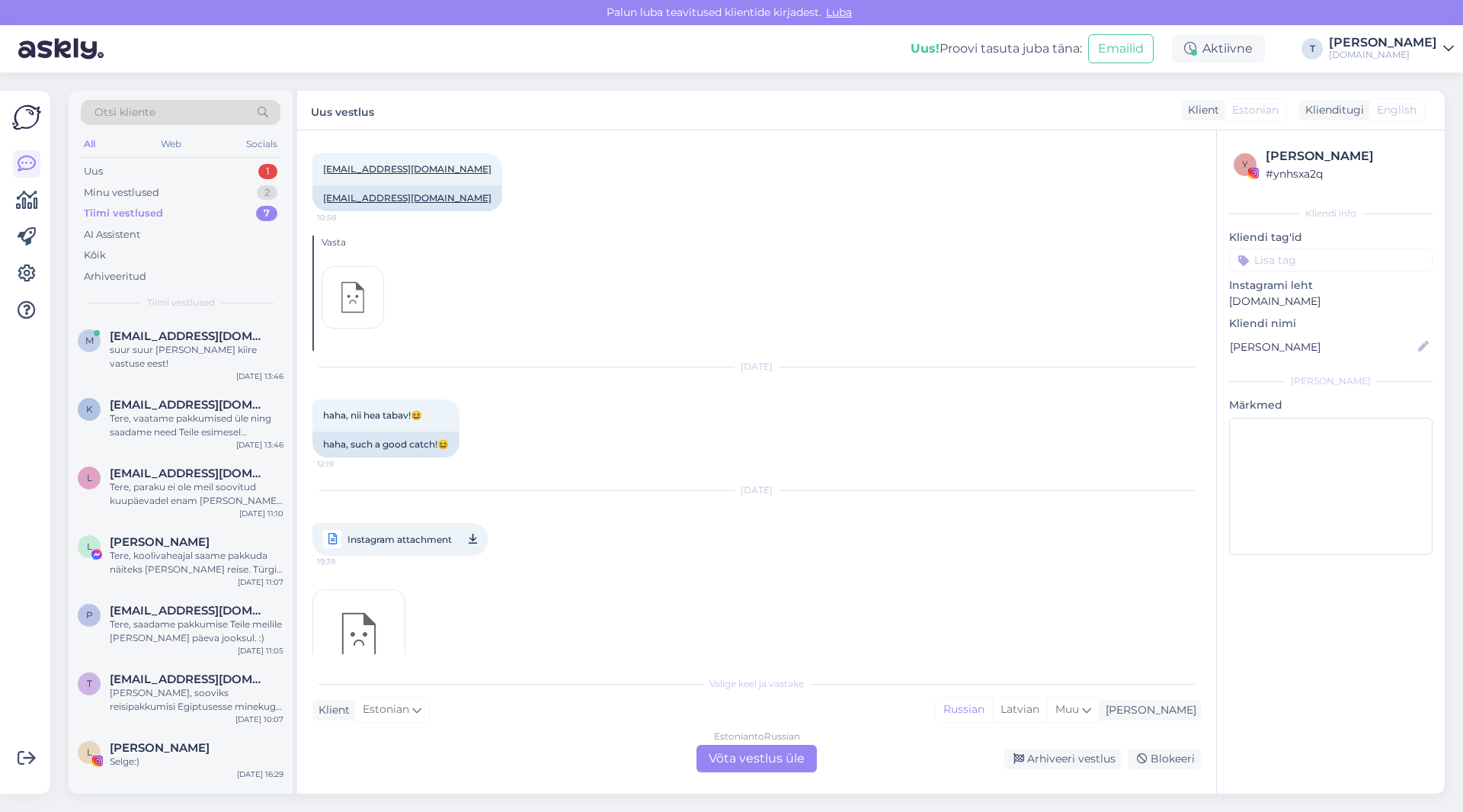
scroll to position [1312, 0]
